Goal: Navigation & Orientation: Find specific page/section

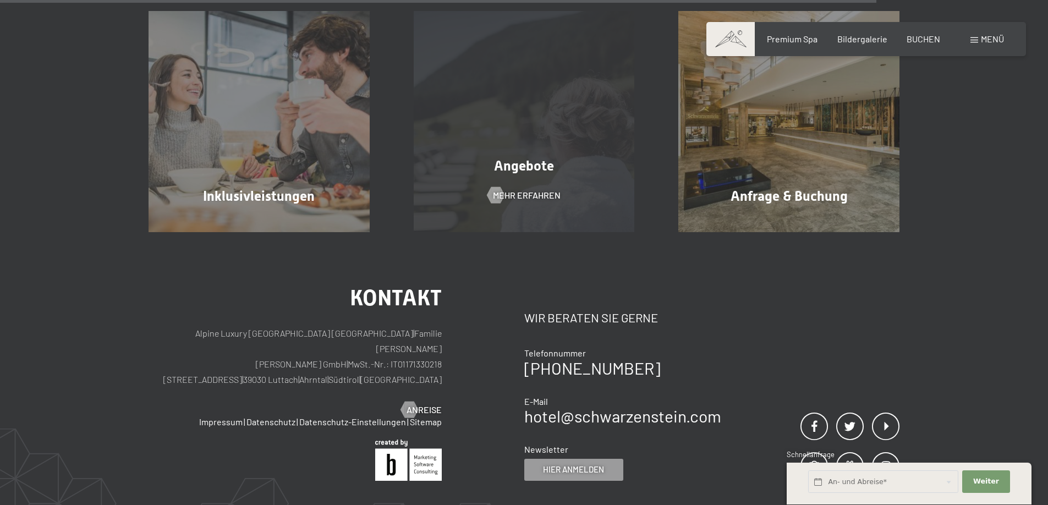
scroll to position [1265, 0]
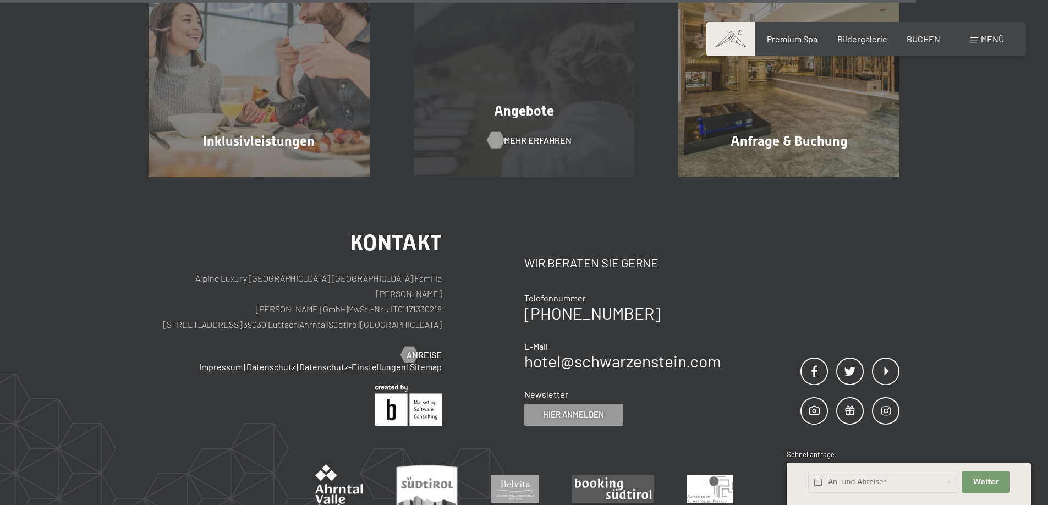
click at [523, 136] on span "Mehr erfahren" at bounding box center [538, 140] width 68 height 12
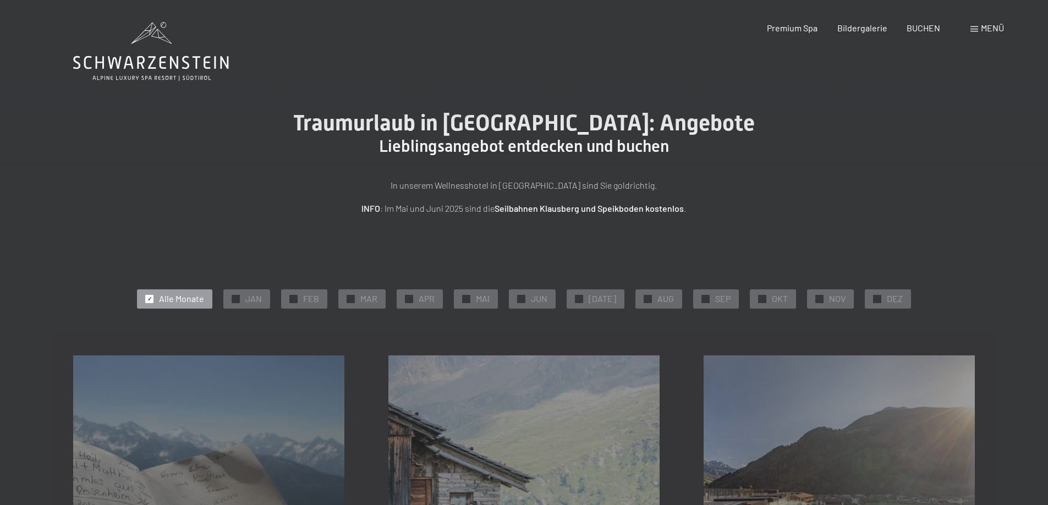
click at [171, 62] on icon at bounding box center [151, 62] width 156 height 13
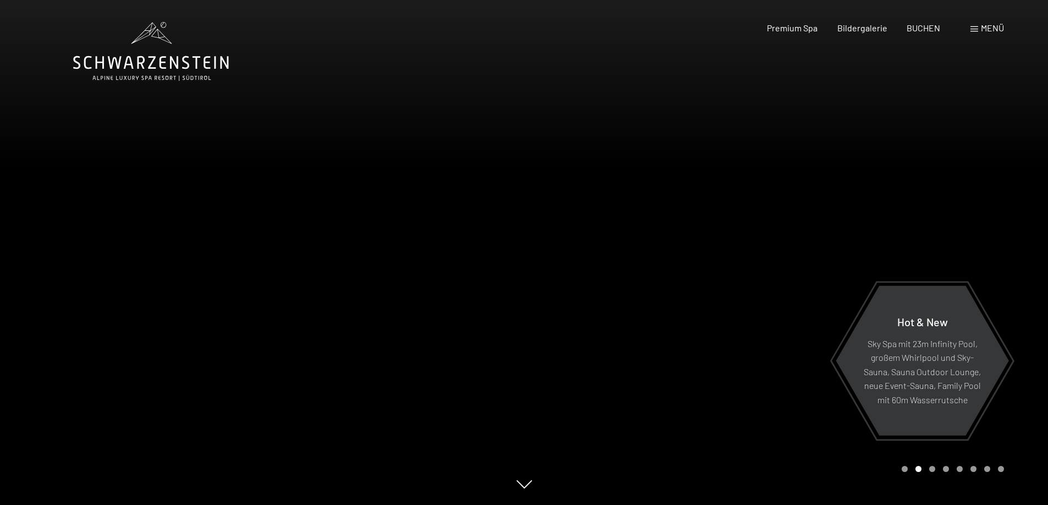
click at [975, 26] on div "Menü" at bounding box center [987, 28] width 34 height 12
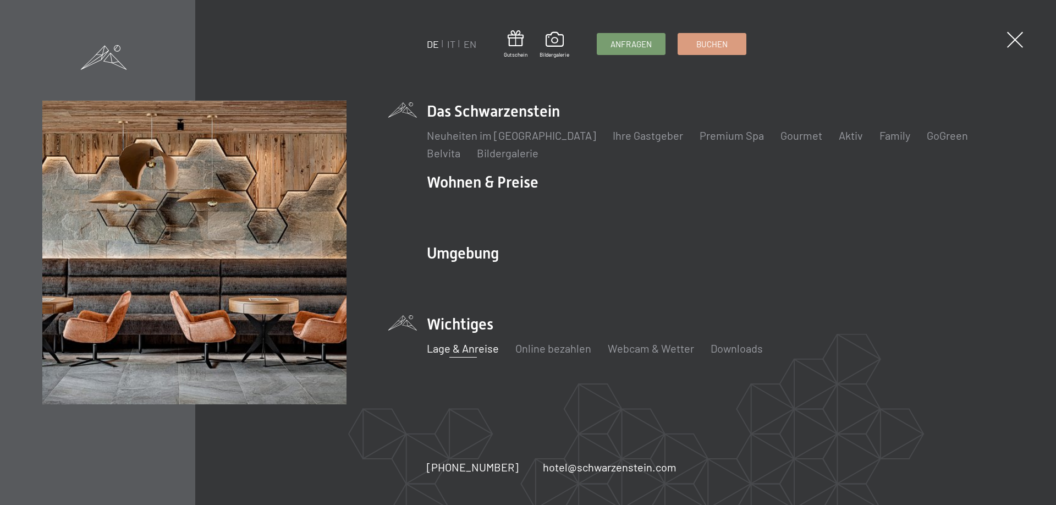
click at [456, 348] on link "Lage & Anreise" at bounding box center [463, 348] width 72 height 13
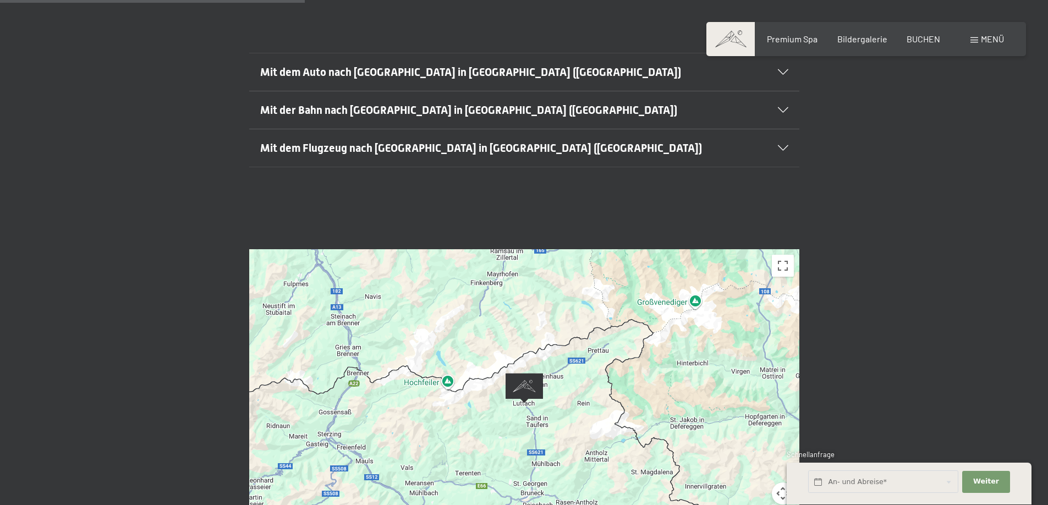
scroll to position [440, 0]
